Goal: Answer question/provide support: Share knowledge or assist other users

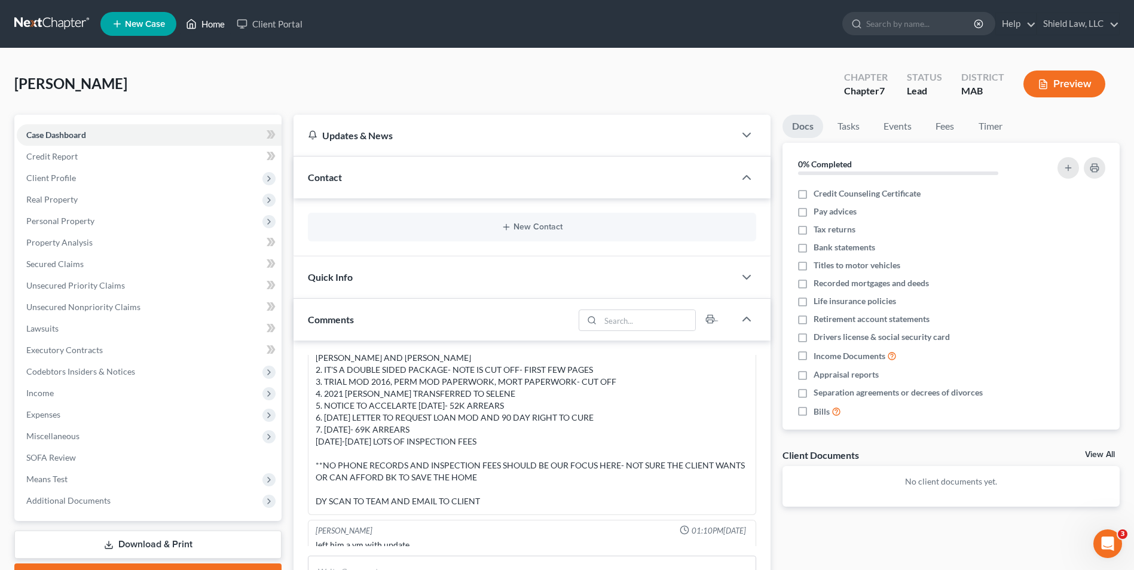
click at [201, 20] on link "Home" at bounding box center [205, 24] width 51 height 22
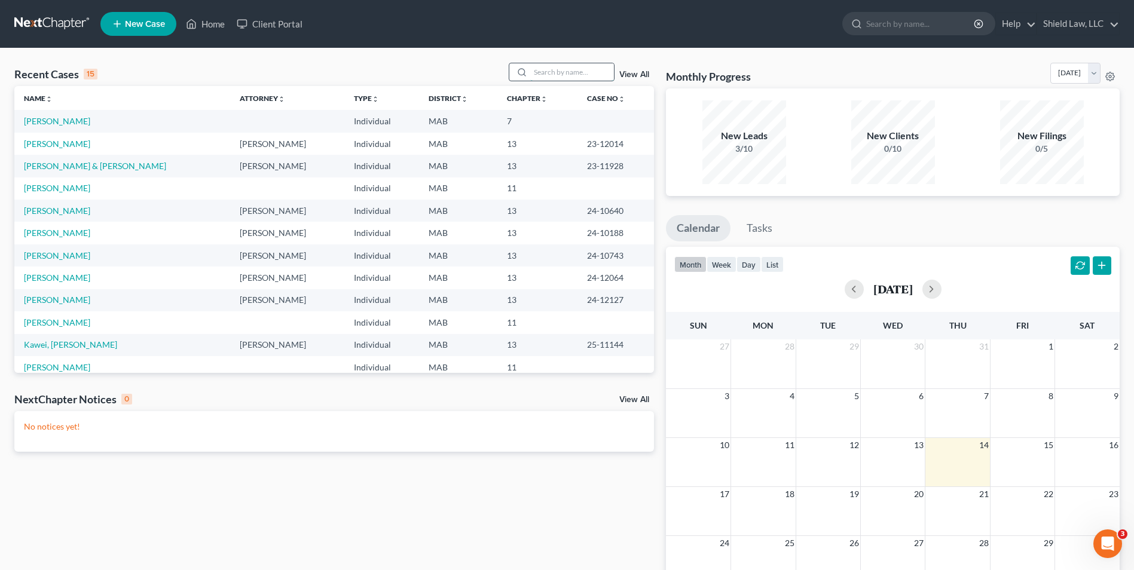
click at [562, 68] on input "search" at bounding box center [572, 71] width 84 height 17
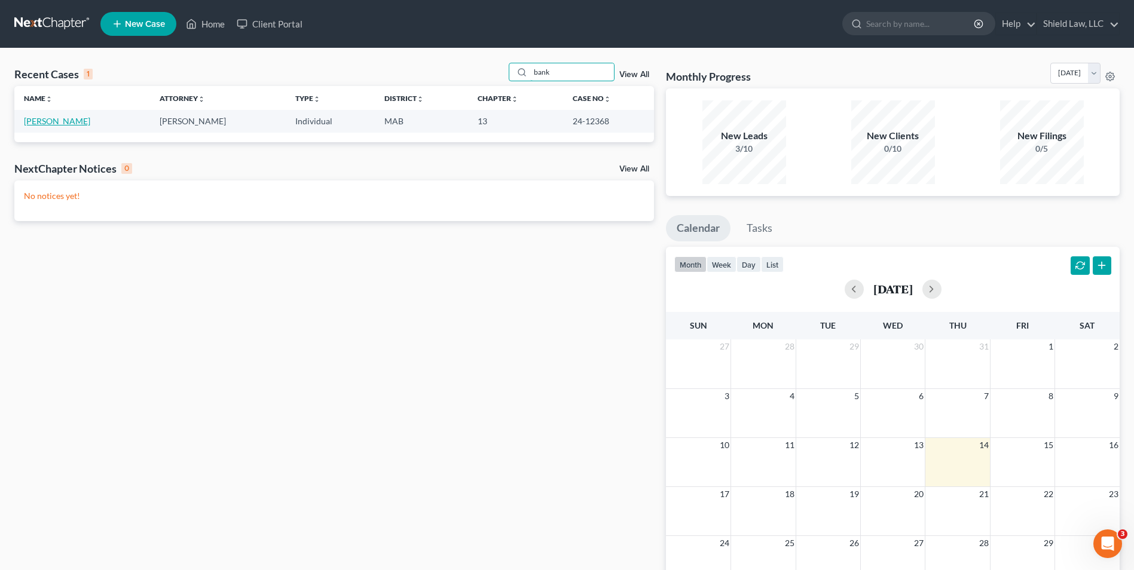
type input "bank"
click at [40, 121] on link "[PERSON_NAME]" at bounding box center [57, 121] width 66 height 10
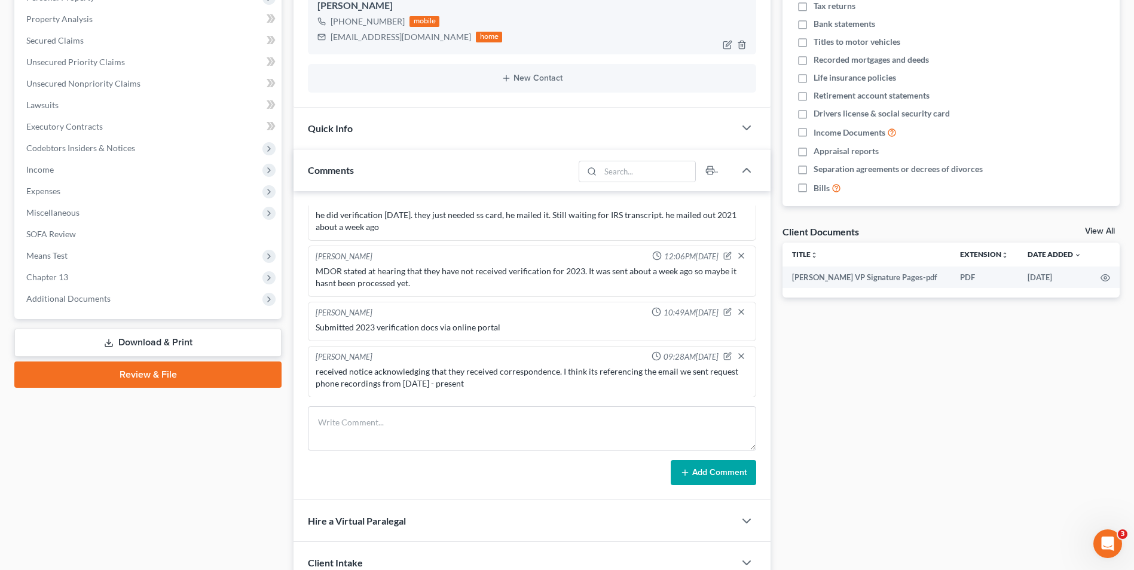
scroll to position [239, 0]
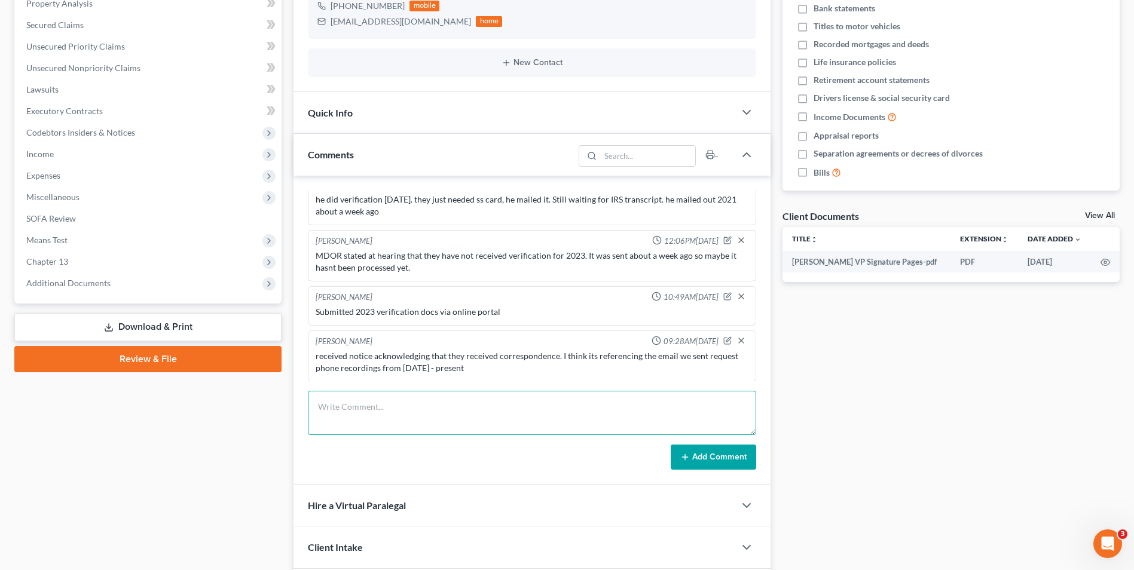
click at [423, 396] on textarea at bounding box center [532, 413] width 448 height 44
type textarea "mailed another QWR request stating that they did not provide recordings for req…"
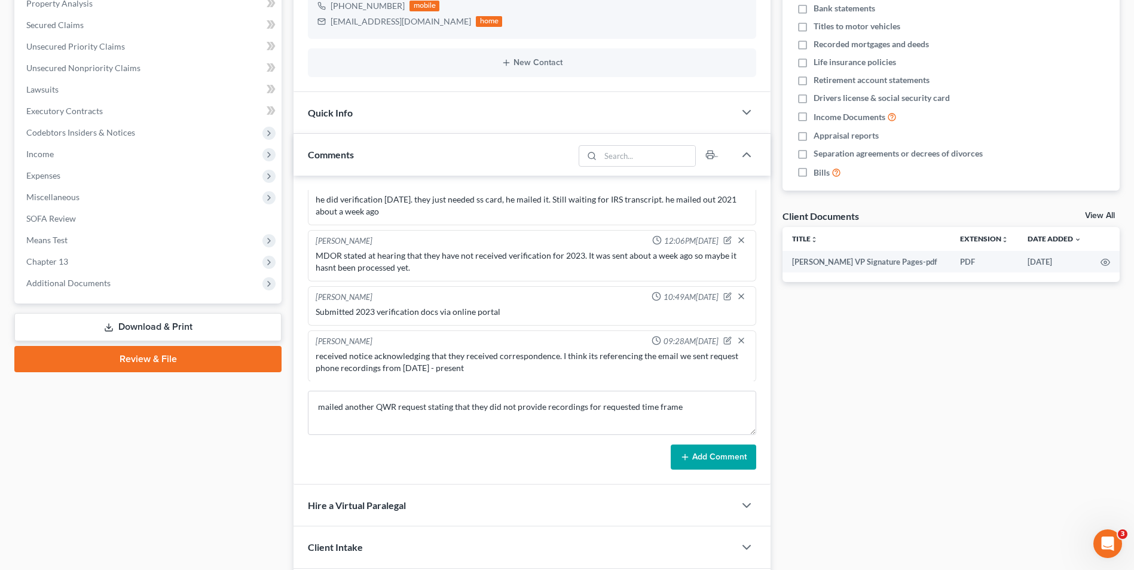
click at [751, 461] on button "Add Comment" at bounding box center [713, 457] width 85 height 25
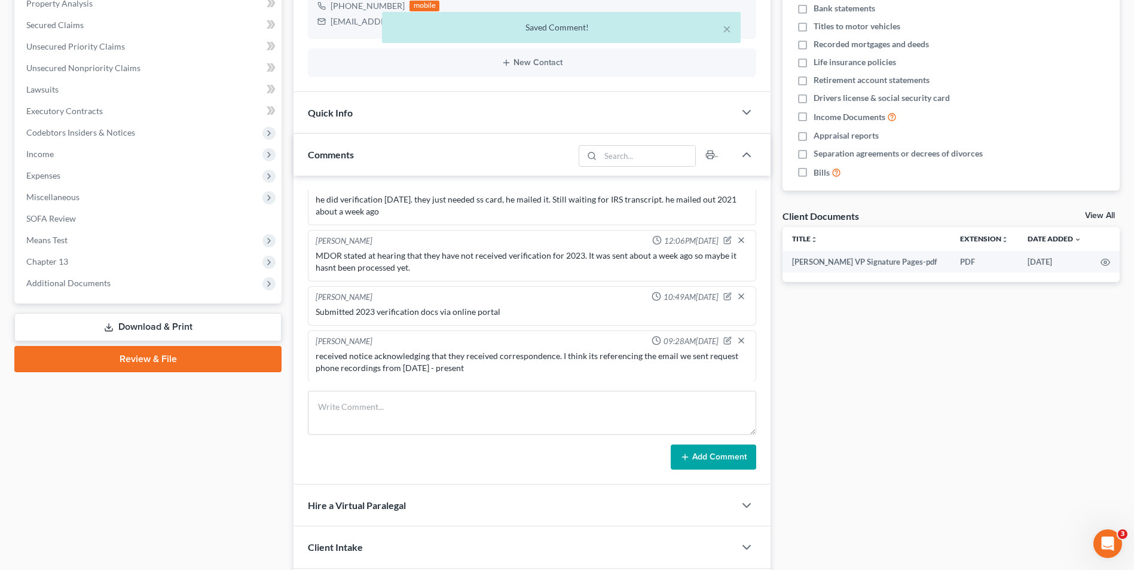
scroll to position [1434, 0]
